Goal: Find specific page/section: Find specific page/section

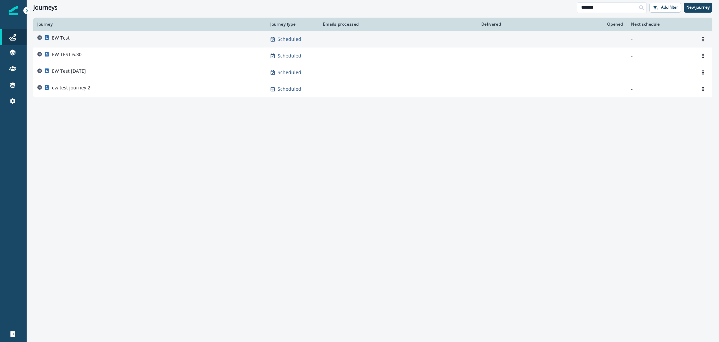
type input "*******"
click at [114, 38] on div "EW Test" at bounding box center [149, 39] width 225 height 9
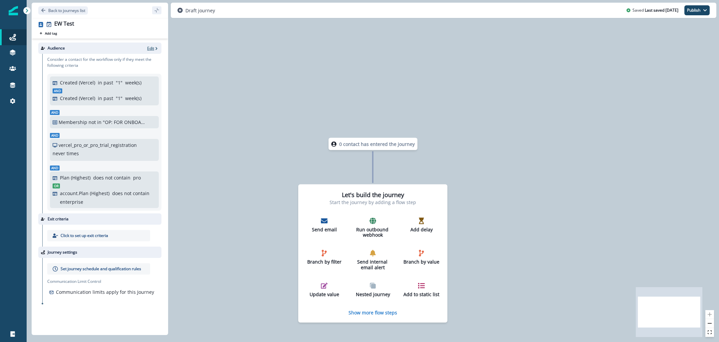
click at [155, 47] on icon "button" at bounding box center [156, 48] width 5 height 5
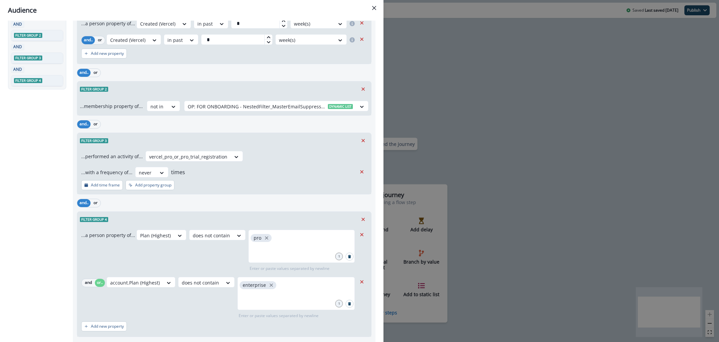
scroll to position [95, 0]
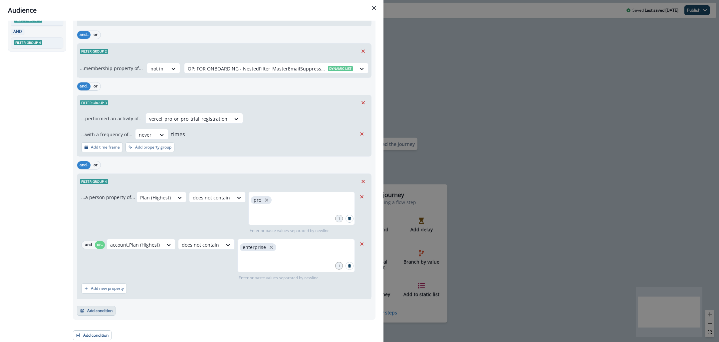
click at [94, 309] on button "Add condition" at bounding box center [96, 311] width 39 height 10
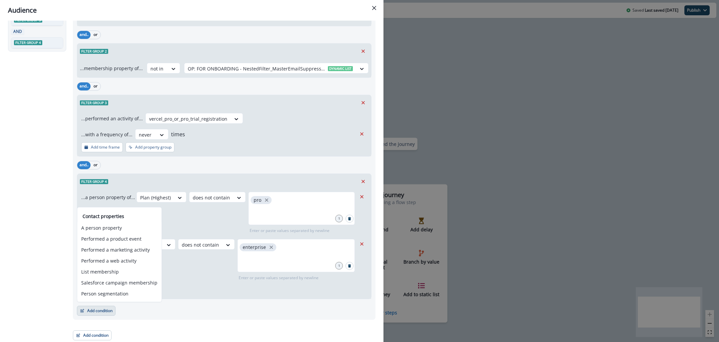
click at [551, 123] on div "Audience Preview dynamic list All contact s who have, Outer group 1 Filter grou…" at bounding box center [359, 171] width 719 height 342
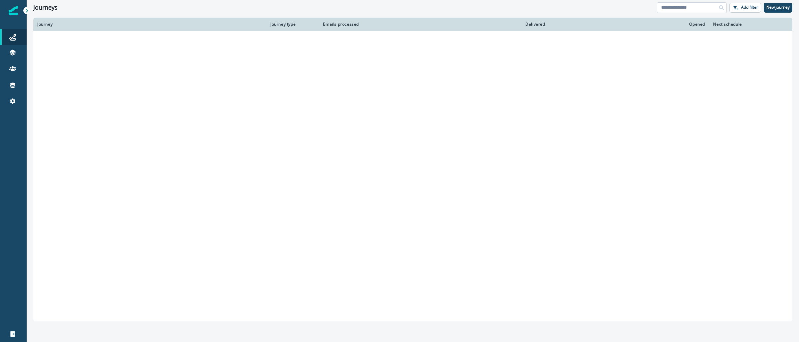
click at [691, 8] on input at bounding box center [692, 7] width 70 height 11
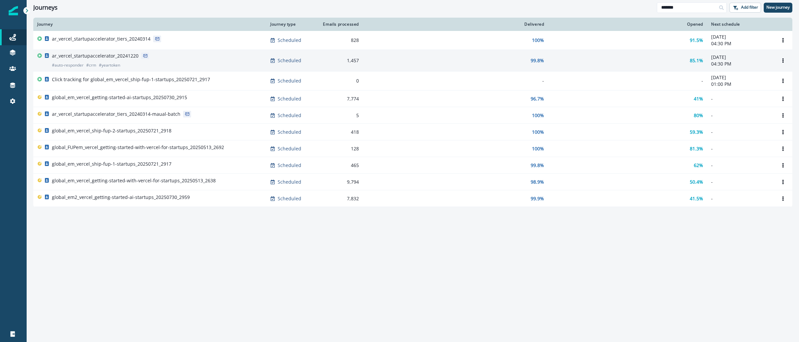
type input "*******"
click at [69, 59] on p "ar_vercel_startupaccelerator_20241220" at bounding box center [95, 56] width 87 height 7
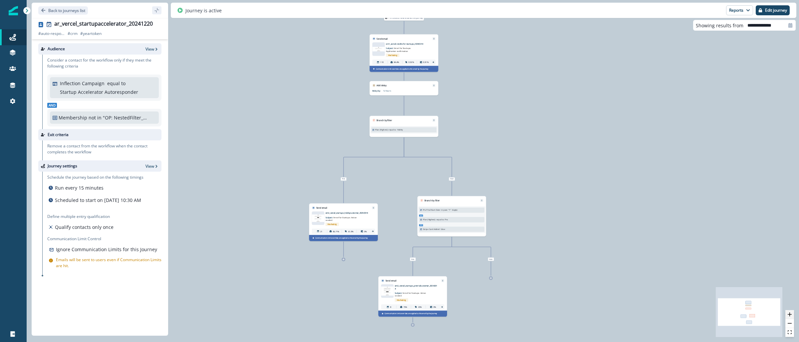
click at [790, 315] on icon "zoom in" at bounding box center [789, 315] width 4 height 4
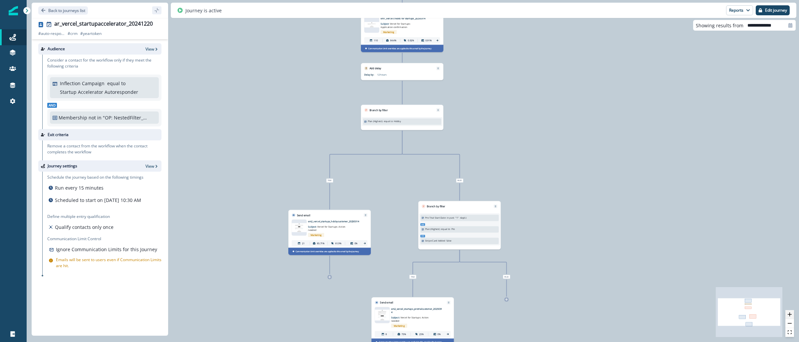
click at [790, 315] on icon "zoom in" at bounding box center [789, 315] width 4 height 4
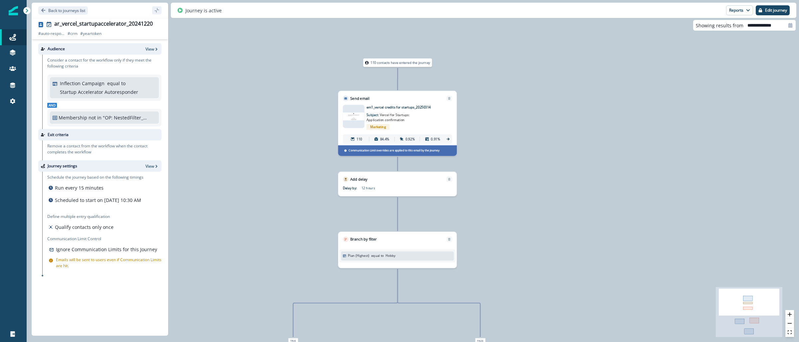
click at [353, 120] on img at bounding box center [354, 116] width 22 height 8
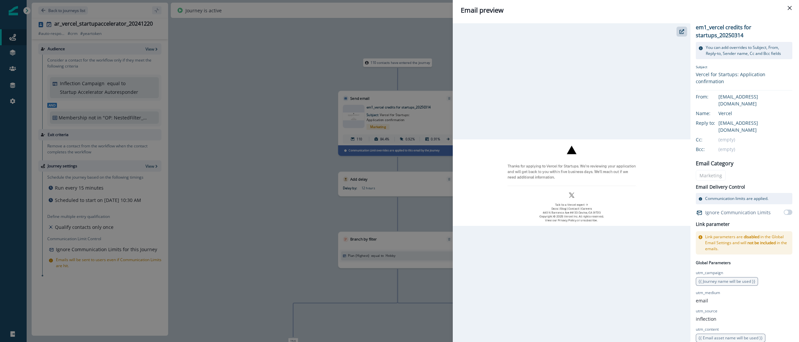
click at [239, 95] on div "Email preview em1_vercel credits for startups_20250314 You can add overrides to…" at bounding box center [399, 171] width 799 height 342
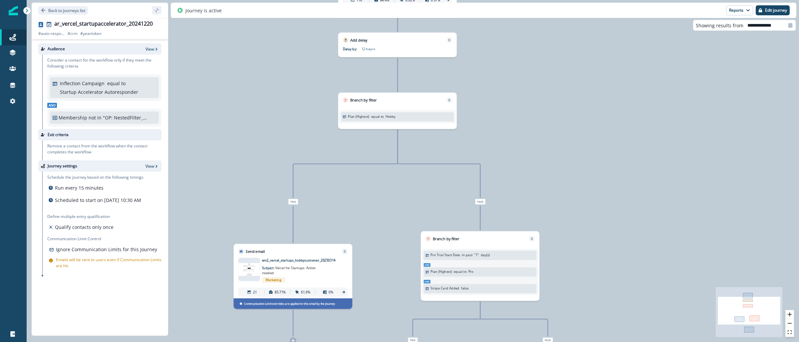
click at [252, 270] on img at bounding box center [249, 269] width 22 height 13
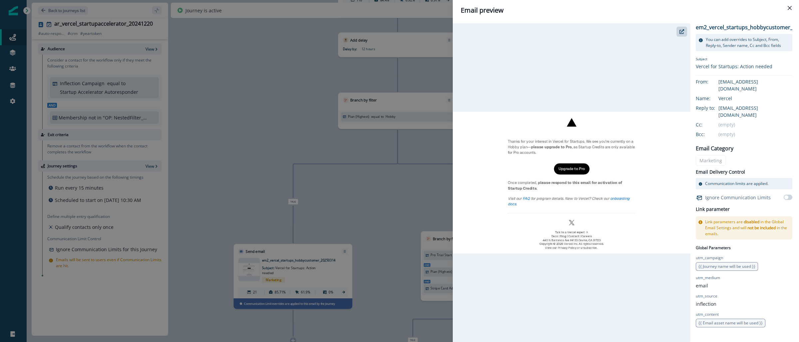
click at [275, 122] on div "Email preview em2_vercel_startups_hobbycustomer_20250314 You can add overrides …" at bounding box center [399, 171] width 799 height 342
